Goal: Navigation & Orientation: Understand site structure

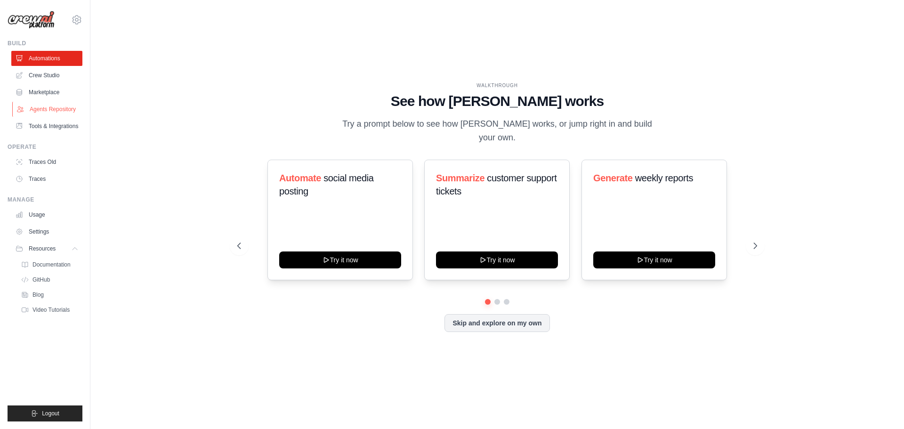
click at [60, 112] on link "Agents Repository" at bounding box center [47, 109] width 71 height 15
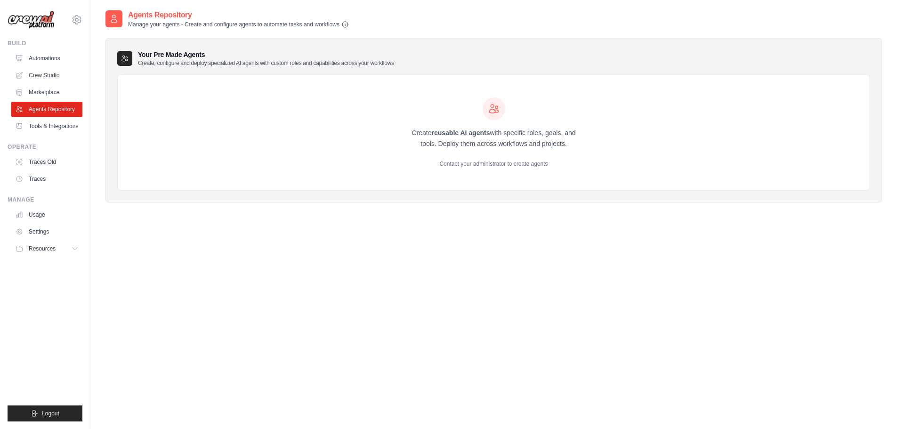
drag, startPoint x: 344, startPoint y: 27, endPoint x: 349, endPoint y: 26, distance: 4.8
click at [345, 27] on icon "button" at bounding box center [346, 25] width 8 height 8
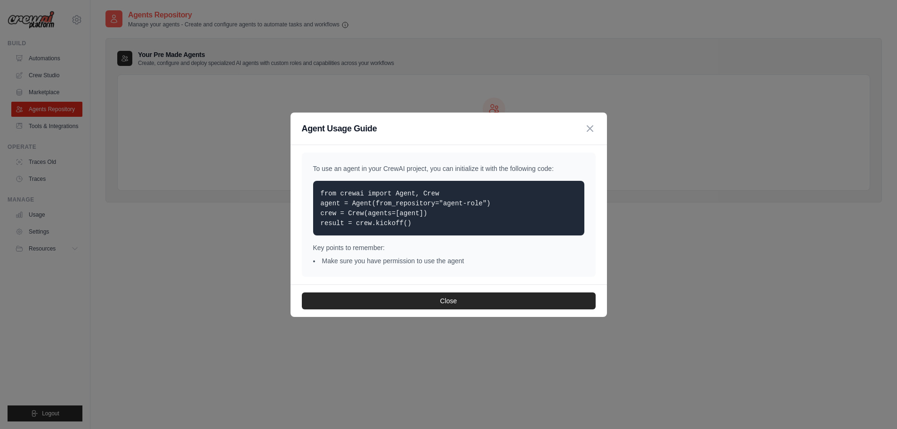
scroll to position [19, 0]
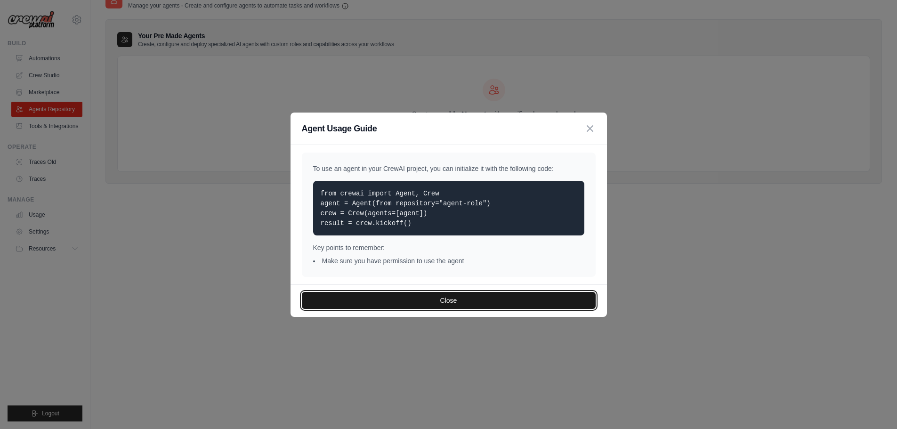
click at [456, 306] on button "Close" at bounding box center [449, 300] width 294 height 17
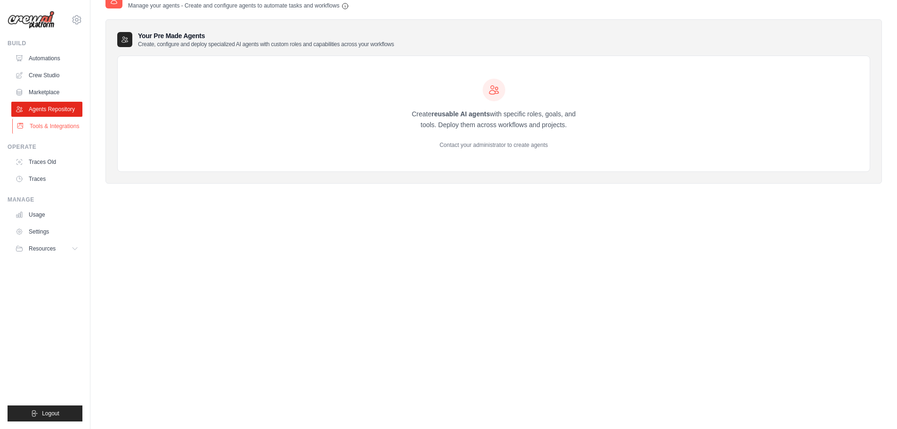
click at [54, 124] on link "Tools & Integrations" at bounding box center [47, 126] width 71 height 15
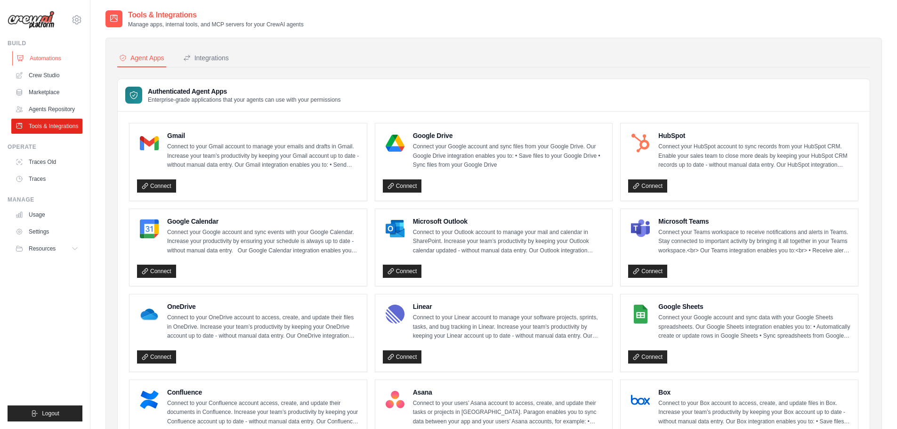
click at [44, 60] on link "Automations" at bounding box center [47, 58] width 71 height 15
